Goal: Find specific page/section: Find specific page/section

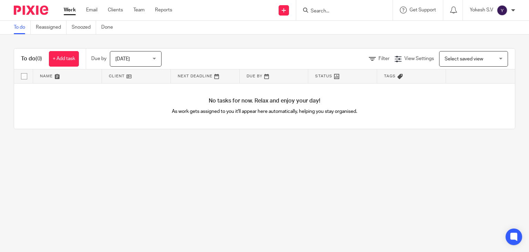
click at [314, 10] on input "Search" at bounding box center [341, 11] width 62 height 6
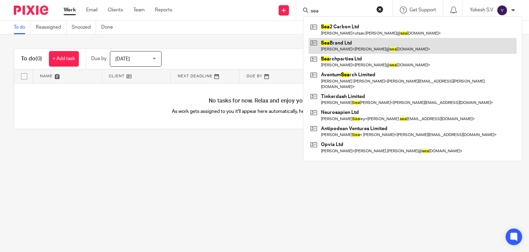
type input "sea"
click at [361, 47] on link at bounding box center [413, 46] width 208 height 16
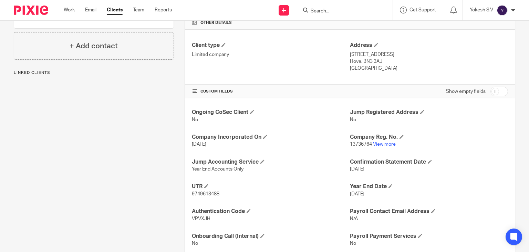
scroll to position [167, 0]
click at [386, 143] on link "View more" at bounding box center [384, 143] width 23 height 5
click at [331, 9] on input "Search" at bounding box center [341, 11] width 62 height 6
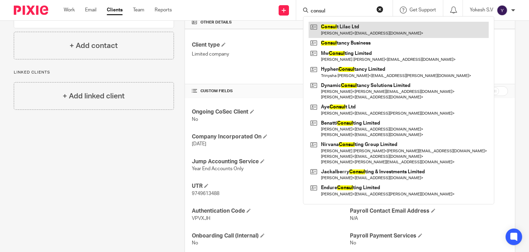
type input "consul"
click at [354, 32] on link at bounding box center [399, 30] width 180 height 16
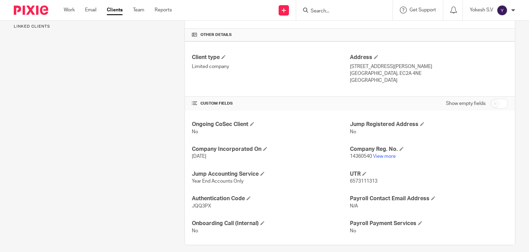
scroll to position [156, 0]
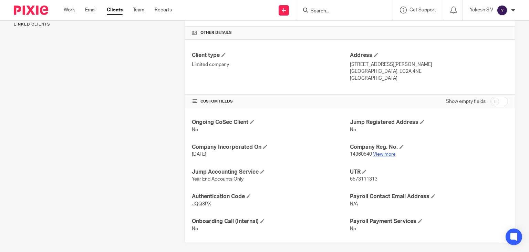
click at [382, 153] on link "View more" at bounding box center [384, 154] width 23 height 5
click at [328, 6] on form at bounding box center [346, 10] width 73 height 9
click at [324, 10] on input "Search" at bounding box center [341, 11] width 62 height 6
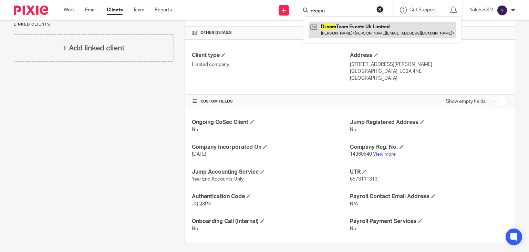
type input "dream"
click at [365, 34] on link at bounding box center [383, 30] width 148 height 16
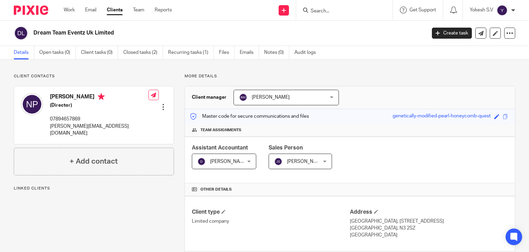
scroll to position [161, 0]
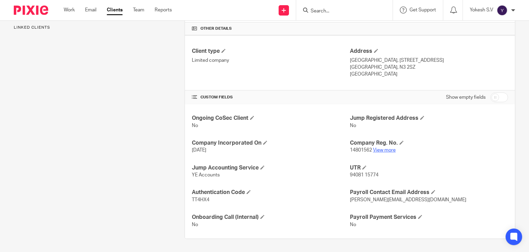
click at [380, 148] on link "View more" at bounding box center [384, 149] width 23 height 5
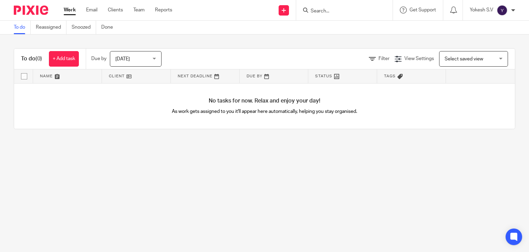
click at [320, 16] on div at bounding box center [344, 10] width 96 height 20
click at [318, 13] on input "Search" at bounding box center [341, 11] width 62 height 6
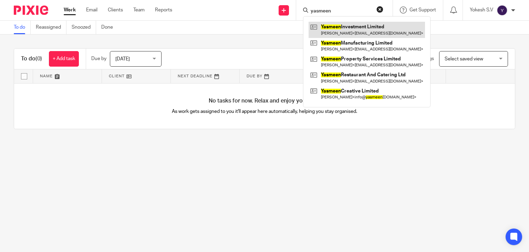
type input "yasmeen"
click at [364, 33] on link at bounding box center [367, 30] width 116 height 16
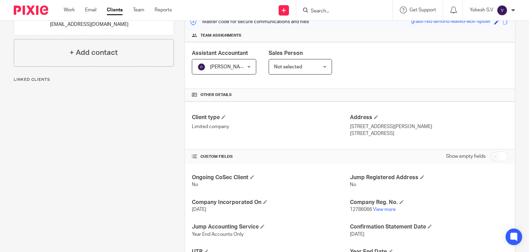
scroll to position [110, 0]
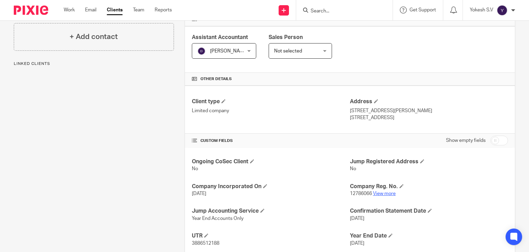
click at [377, 194] on link "View more" at bounding box center [384, 193] width 23 height 5
click at [315, 4] on div at bounding box center [344, 10] width 96 height 20
click at [314, 6] on div at bounding box center [344, 10] width 96 height 20
click at [317, 13] on input "Search" at bounding box center [341, 11] width 62 height 6
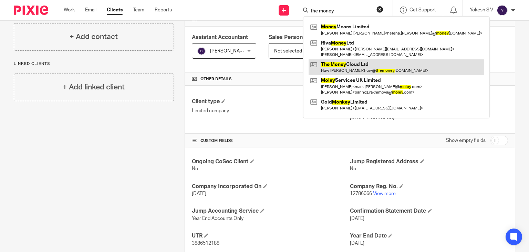
type input "the money"
click at [356, 66] on link at bounding box center [397, 67] width 176 height 16
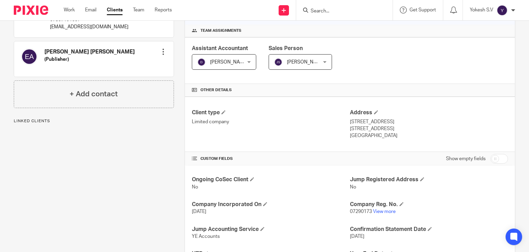
scroll to position [101, 0]
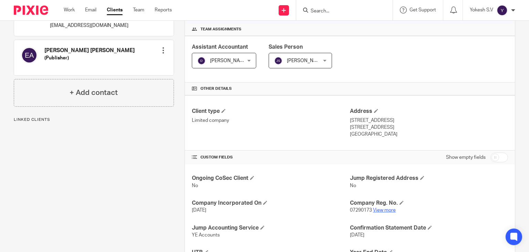
click at [392, 208] on link "View more" at bounding box center [384, 209] width 23 height 5
click at [320, 18] on div at bounding box center [344, 10] width 96 height 20
click at [319, 13] on input "Search" at bounding box center [341, 11] width 62 height 6
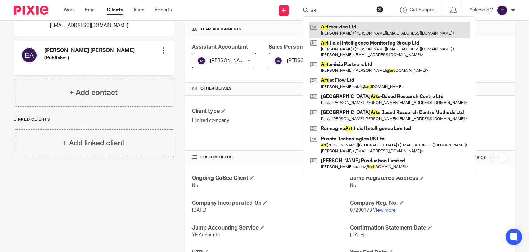
type input "art"
click at [354, 31] on link at bounding box center [389, 30] width 161 height 16
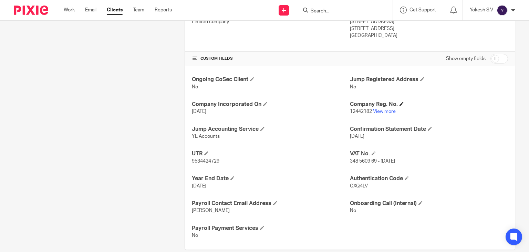
scroll to position [201, 0]
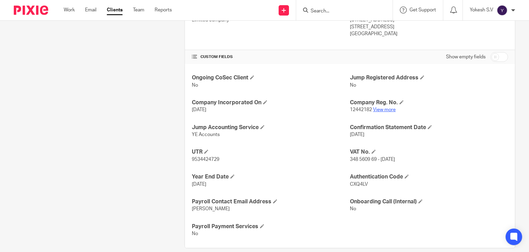
click at [384, 107] on link "View more" at bounding box center [384, 109] width 23 height 5
click at [334, 10] on input "Search" at bounding box center [341, 11] width 62 height 6
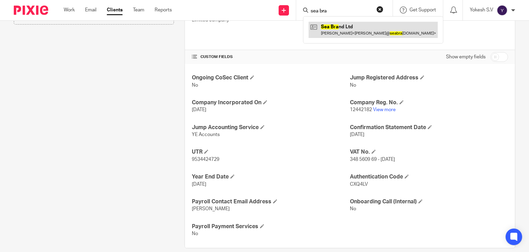
type input "sea bra"
click at [354, 35] on link at bounding box center [373, 30] width 129 height 16
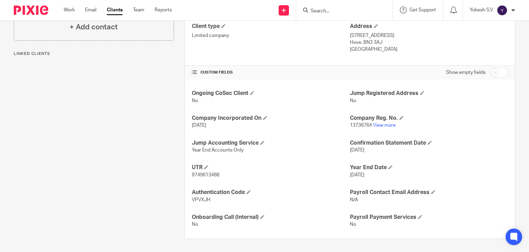
scroll to position [185, 0]
click at [378, 122] on p "13736764 View more" at bounding box center [429, 125] width 158 height 7
click at [378, 127] on link "View more" at bounding box center [384, 125] width 23 height 5
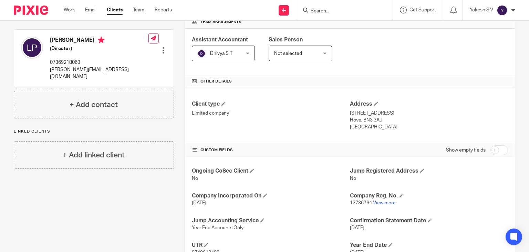
scroll to position [104, 0]
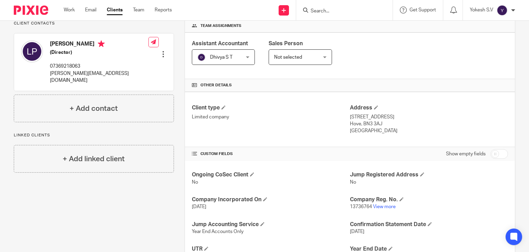
click at [315, 13] on input "Search" at bounding box center [341, 11] width 62 height 6
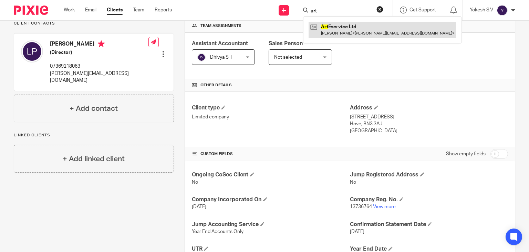
type input "art"
click at [340, 27] on link at bounding box center [383, 30] width 148 height 16
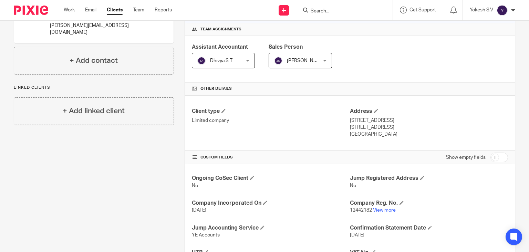
scroll to position [105, 0]
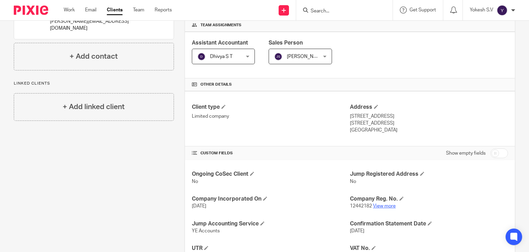
click at [380, 204] on link "View more" at bounding box center [384, 205] width 23 height 5
click at [311, 13] on input "Search" at bounding box center [341, 11] width 62 height 6
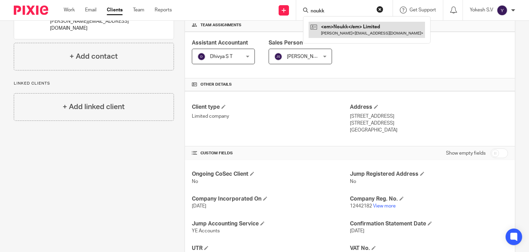
type input "noukk"
click at [349, 27] on link at bounding box center [367, 30] width 116 height 16
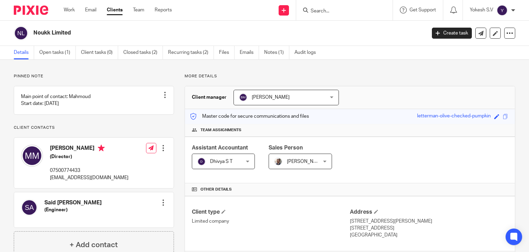
scroll to position [110, 0]
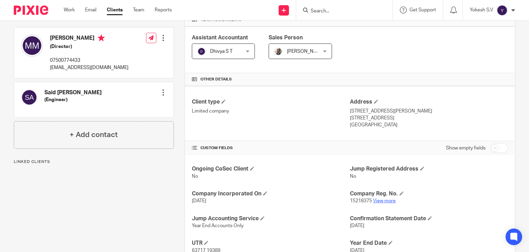
click at [383, 202] on link "View more" at bounding box center [384, 200] width 23 height 5
